Goal: Task Accomplishment & Management: Manage account settings

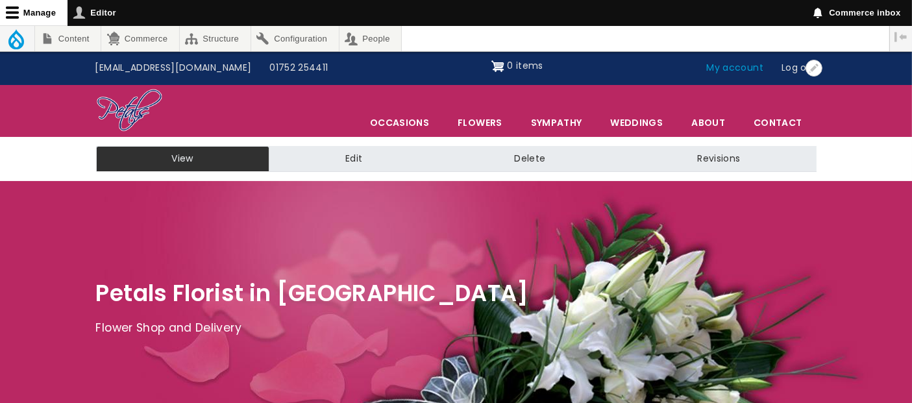
click at [745, 64] on link "My account" at bounding box center [734, 68] width 75 height 25
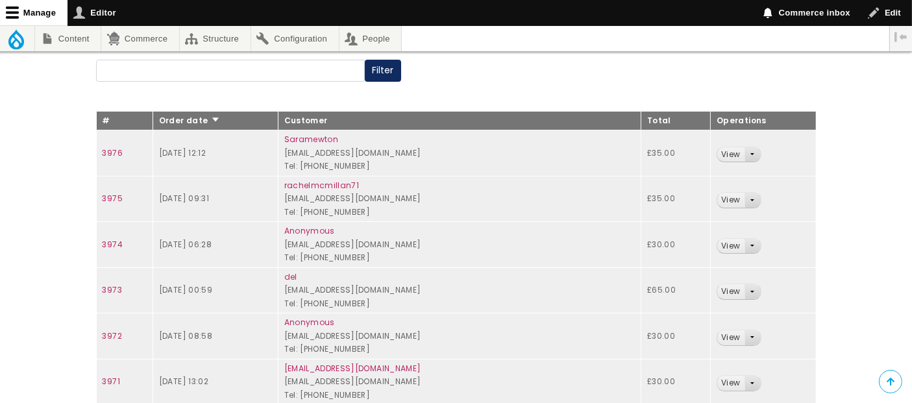
scroll to position [144, 0]
